Goal: Transaction & Acquisition: Purchase product/service

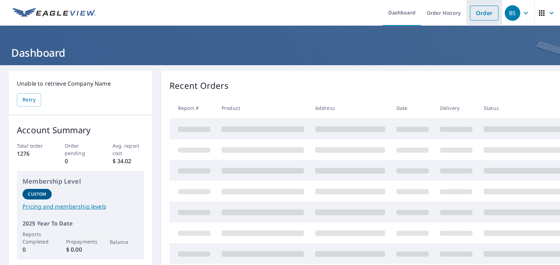
click at [479, 13] on link "Order" at bounding box center [484, 13] width 29 height 15
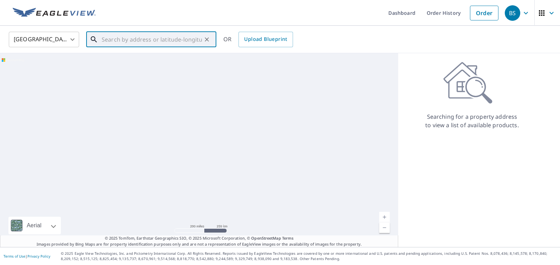
click at [139, 42] on input "text" at bounding box center [152, 40] width 100 height 20
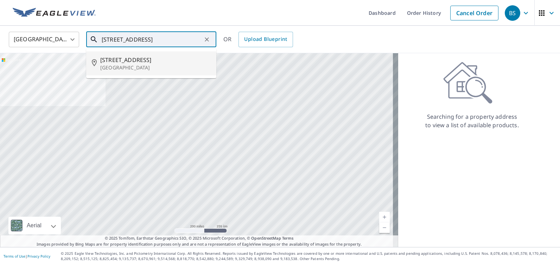
click at [122, 61] on span "[STREET_ADDRESS]" at bounding box center [155, 60] width 110 height 8
type input "[STREET_ADDRESS]"
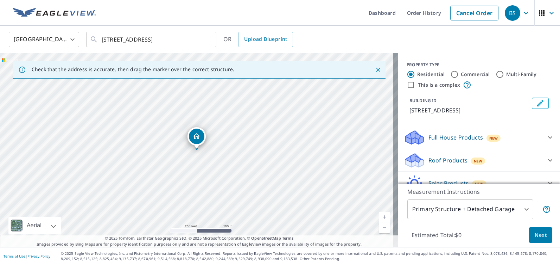
click at [379, 215] on link "Current Level 17, Zoom In" at bounding box center [384, 216] width 11 height 11
click at [379, 215] on link "Current Level 18, Zoom In" at bounding box center [384, 216] width 11 height 11
click at [379, 215] on link "Current Level 19, Zoom In" at bounding box center [384, 216] width 11 height 11
click at [379, 215] on link "Current Level 20, Zoom In Disabled" at bounding box center [384, 216] width 11 height 11
click at [456, 159] on p "Roof Products" at bounding box center [448, 160] width 39 height 8
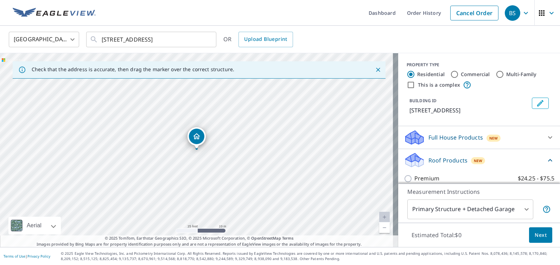
scroll to position [70, 0]
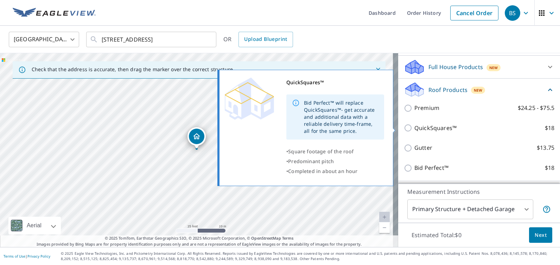
click at [430, 127] on p "QuickSquares™" at bounding box center [436, 128] width 42 height 9
click at [415, 127] on input "QuickSquares™ $18" at bounding box center [409, 128] width 11 height 8
checkbox input "true"
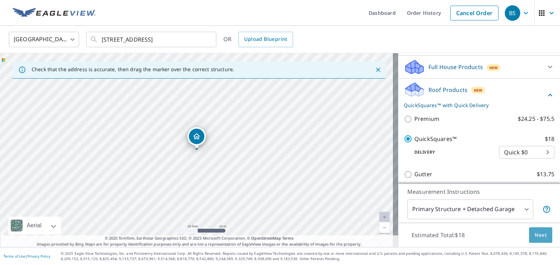
click at [535, 230] on button "Next" at bounding box center [540, 235] width 23 height 16
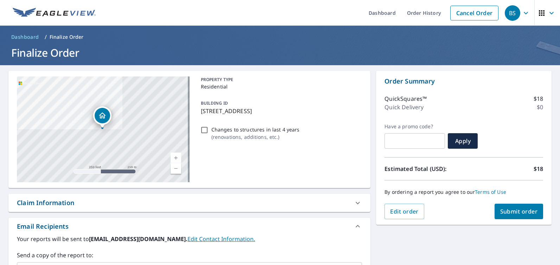
click at [502, 211] on span "Submit order" at bounding box center [519, 211] width 38 height 8
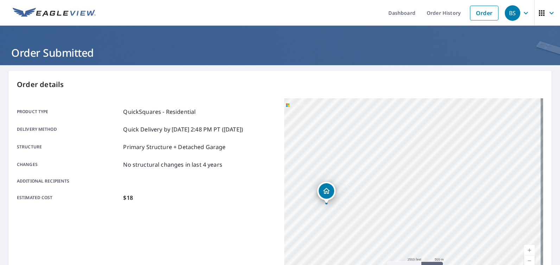
click at [523, 12] on icon "button" at bounding box center [526, 13] width 8 height 8
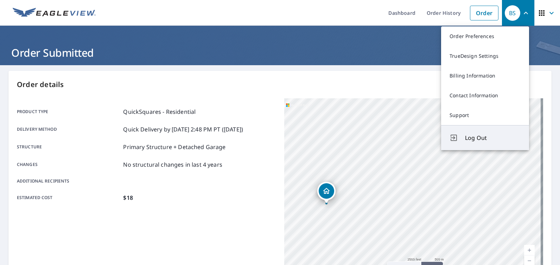
click at [475, 137] on span "Log Out" at bounding box center [493, 137] width 56 height 8
